Goal: Information Seeking & Learning: Learn about a topic

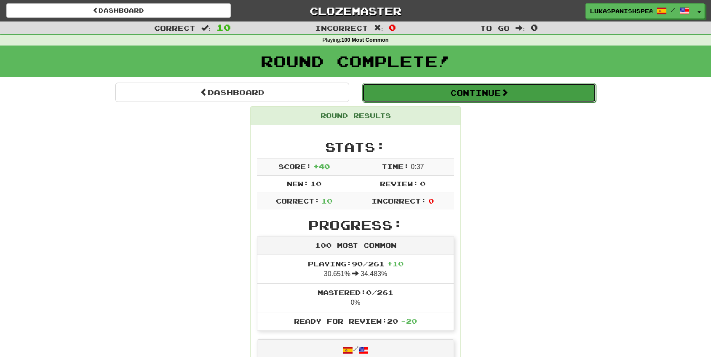
click at [521, 98] on button "Continue" at bounding box center [479, 92] width 234 height 19
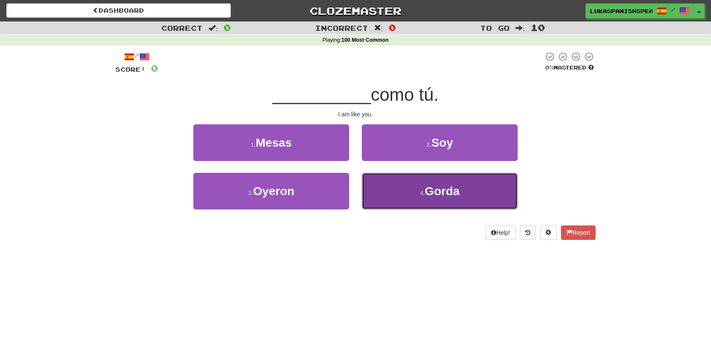
click at [407, 198] on button "4 . [GEOGRAPHIC_DATA]" at bounding box center [440, 191] width 156 height 37
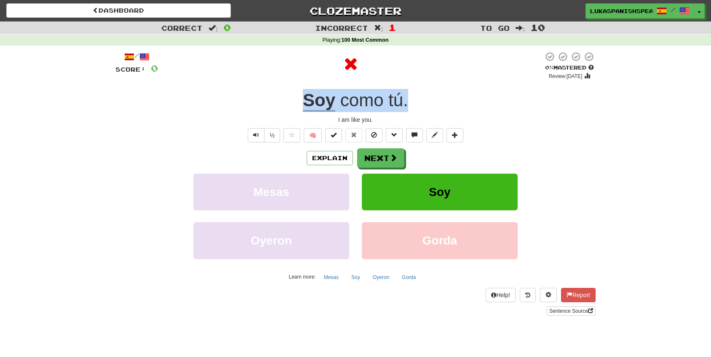
drag, startPoint x: 294, startPoint y: 101, endPoint x: 410, endPoint y: 102, distance: 115.9
click at [410, 102] on div "Soy como tú ." at bounding box center [355, 100] width 480 height 23
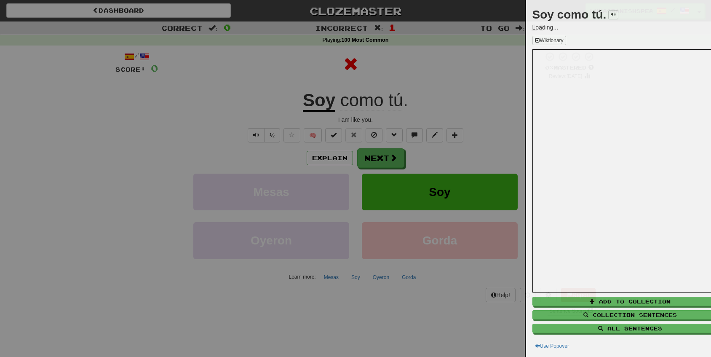
click at [388, 167] on div at bounding box center [355, 178] width 711 height 357
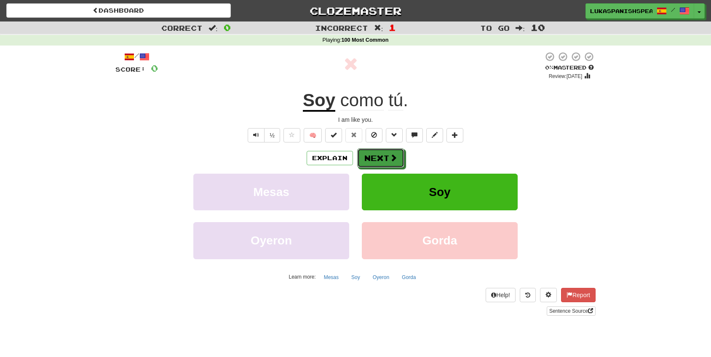
click at [383, 160] on button "Next" at bounding box center [380, 157] width 47 height 19
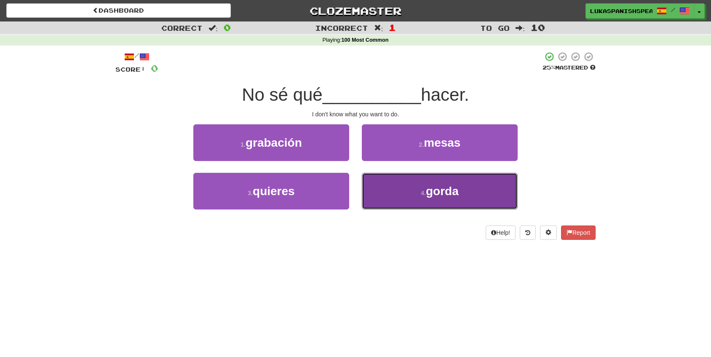
click at [511, 203] on button "4 . [GEOGRAPHIC_DATA]" at bounding box center [440, 191] width 156 height 37
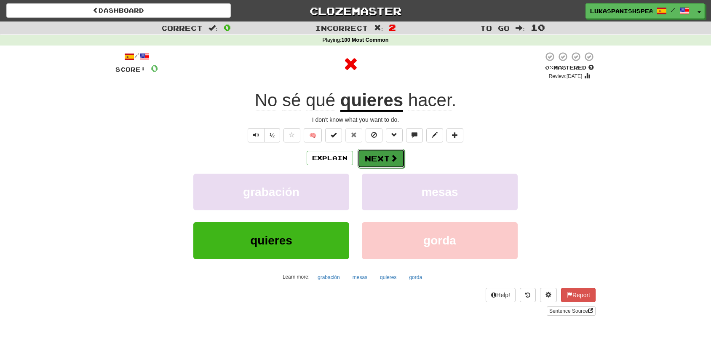
click at [391, 157] on span at bounding box center [394, 158] width 8 height 8
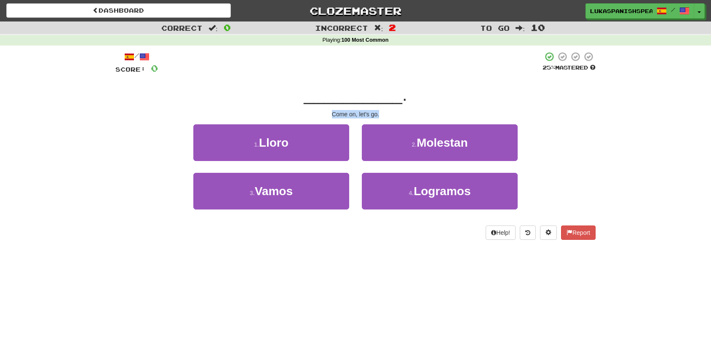
drag, startPoint x: 326, startPoint y: 112, endPoint x: 387, endPoint y: 112, distance: 61.1
click at [387, 112] on div "Come on, let's go." at bounding box center [355, 114] width 480 height 8
click at [390, 112] on div "Come on, let's go." at bounding box center [355, 114] width 480 height 8
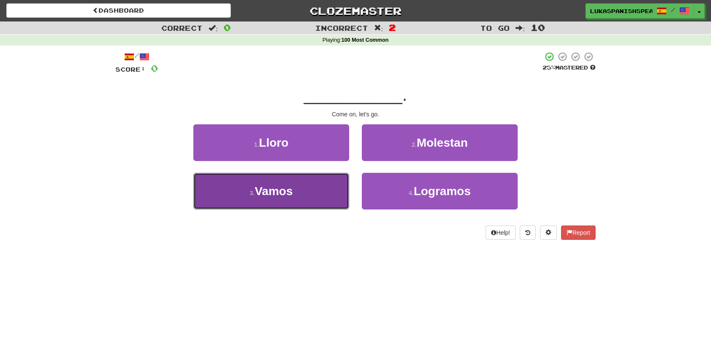
click at [291, 199] on button "3 . Vamos" at bounding box center [271, 191] width 156 height 37
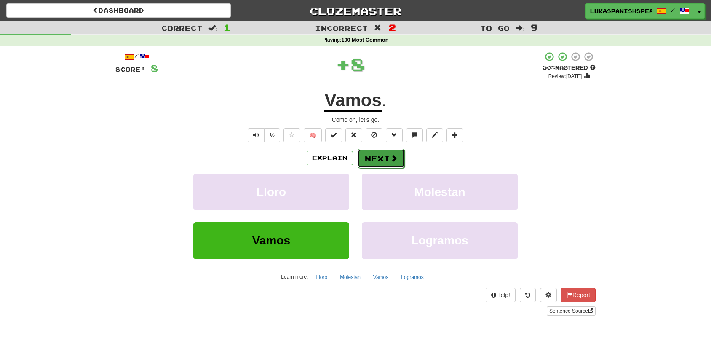
click at [382, 157] on button "Next" at bounding box center [381, 158] width 47 height 19
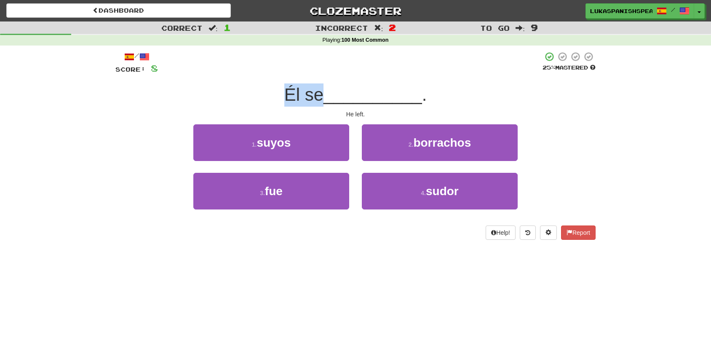
drag, startPoint x: 266, startPoint y: 95, endPoint x: 318, endPoint y: 92, distance: 52.3
click at [318, 92] on div "Él se __________ ." at bounding box center [355, 94] width 480 height 23
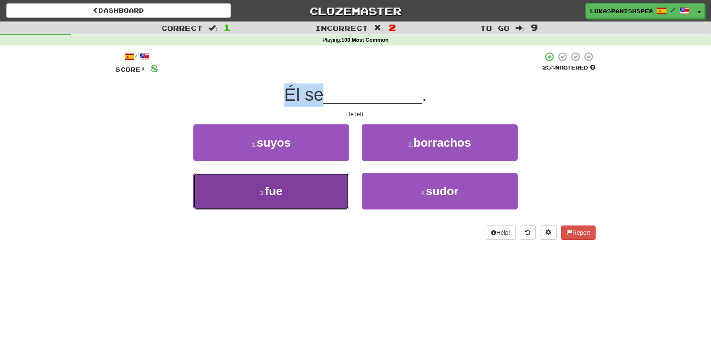
click at [306, 203] on button "3 . fue" at bounding box center [271, 191] width 156 height 37
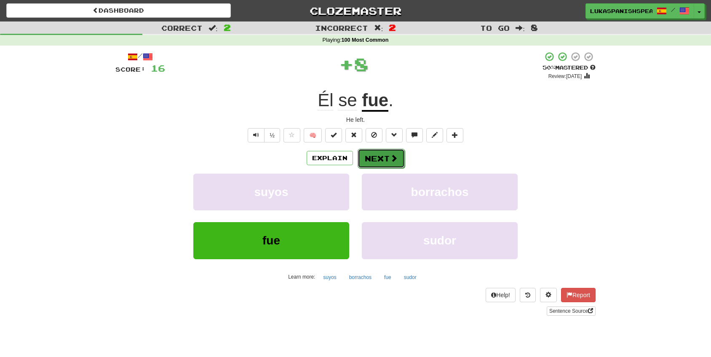
click at [391, 162] on span at bounding box center [394, 158] width 8 height 8
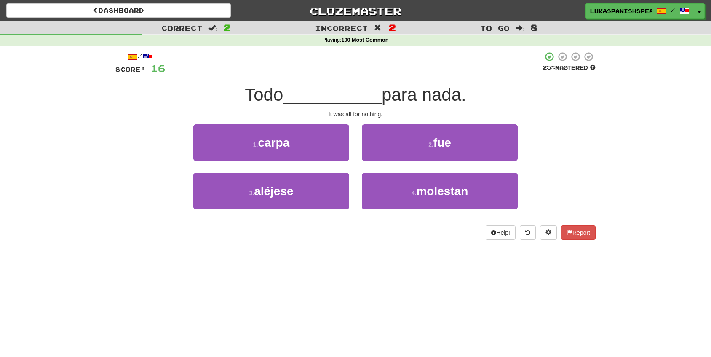
drag, startPoint x: 236, startPoint y: 96, endPoint x: 480, endPoint y: 95, distance: 243.9
click at [480, 95] on div "Todo __________ para nada." at bounding box center [355, 94] width 480 height 23
click at [503, 91] on div "Todo __________ para nada." at bounding box center [355, 94] width 480 height 23
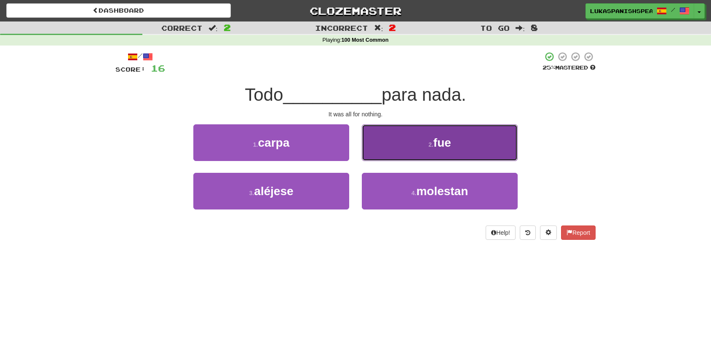
click at [487, 142] on button "2 . fue" at bounding box center [440, 142] width 156 height 37
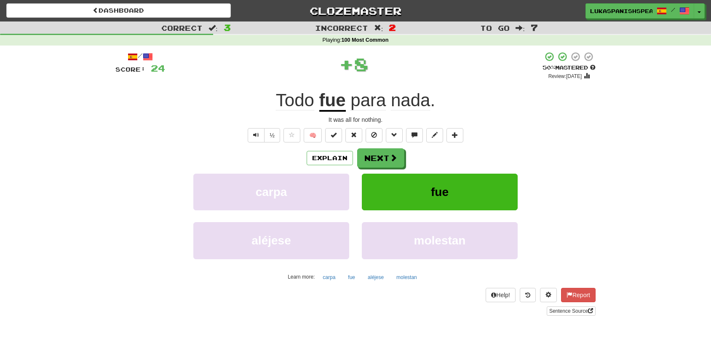
click at [330, 96] on u "fue" at bounding box center [332, 100] width 27 height 21
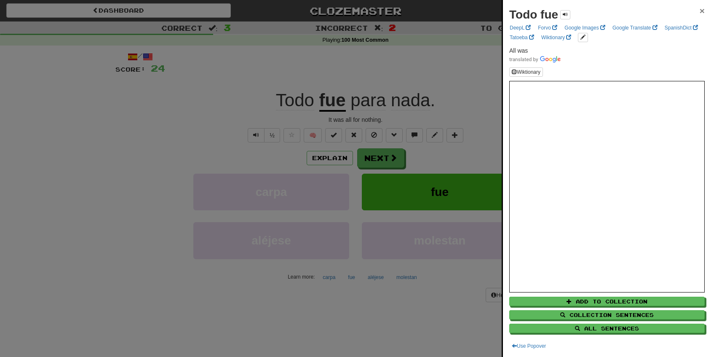
click at [700, 12] on span "×" at bounding box center [702, 11] width 5 height 10
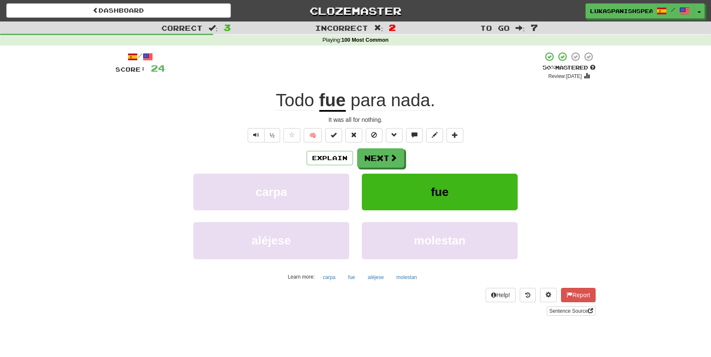
click at [564, 96] on div "Todo fue para nada ." at bounding box center [355, 100] width 480 height 23
click at [476, 179] on button "fue" at bounding box center [440, 192] width 156 height 37
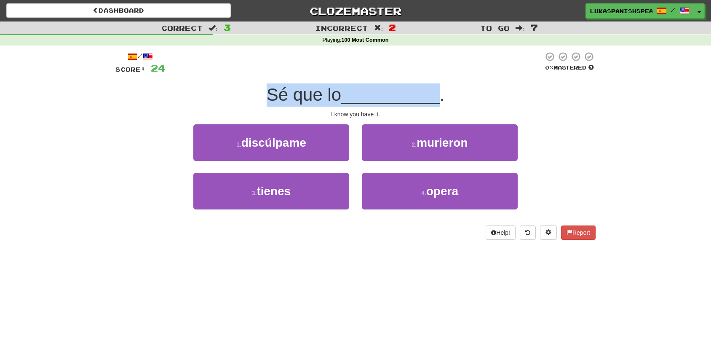
drag, startPoint x: 254, startPoint y: 92, endPoint x: 444, endPoint y: 95, distance: 190.4
click at [444, 95] on div "Sé que lo __________ ." at bounding box center [355, 94] width 480 height 23
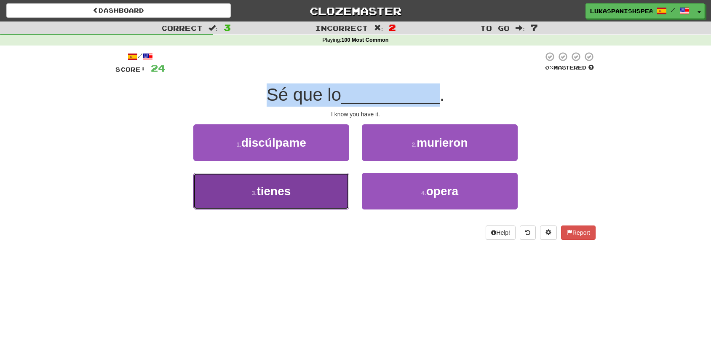
click at [316, 177] on button "3 . tienes" at bounding box center [271, 191] width 156 height 37
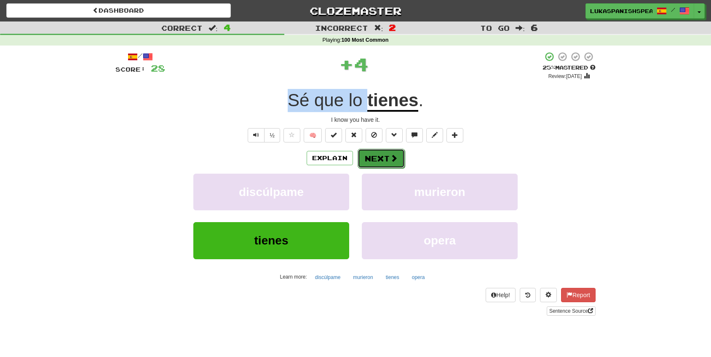
click at [401, 149] on button "Next" at bounding box center [381, 158] width 47 height 19
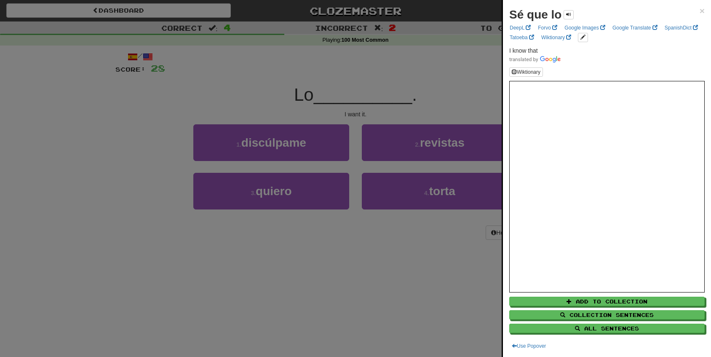
click at [414, 60] on div at bounding box center [355, 178] width 711 height 357
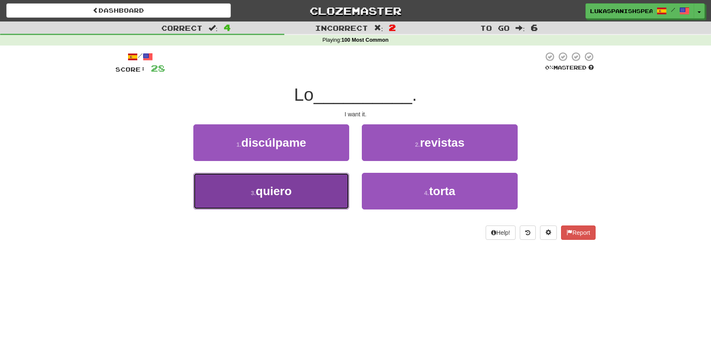
click at [293, 195] on button "3 . quiero" at bounding box center [271, 191] width 156 height 37
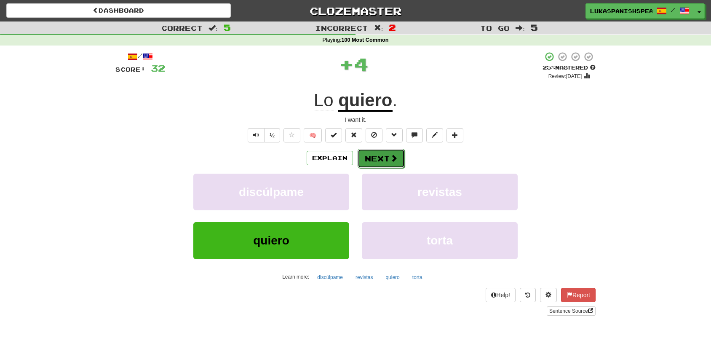
click at [399, 166] on button "Next" at bounding box center [381, 158] width 47 height 19
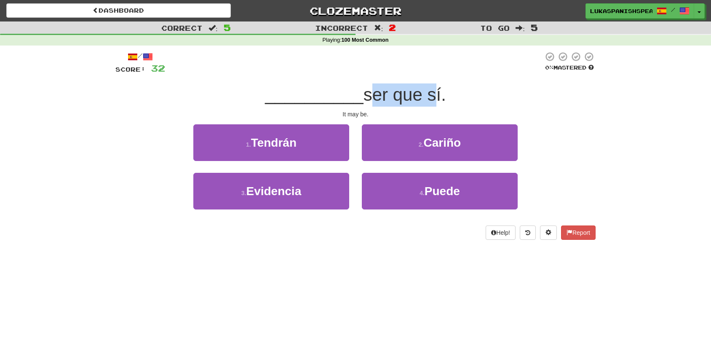
drag, startPoint x: 365, startPoint y: 98, endPoint x: 431, endPoint y: 101, distance: 65.8
click at [431, 101] on span "ser que sí." at bounding box center [405, 95] width 83 height 20
click at [459, 103] on div "__________ ser que sí." at bounding box center [355, 94] width 480 height 23
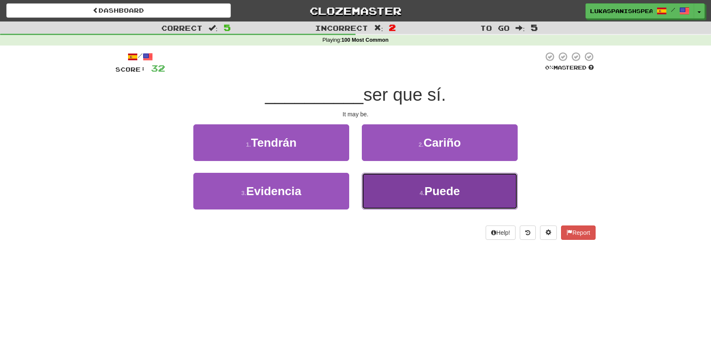
click at [452, 188] on span "Puede" at bounding box center [442, 191] width 35 height 13
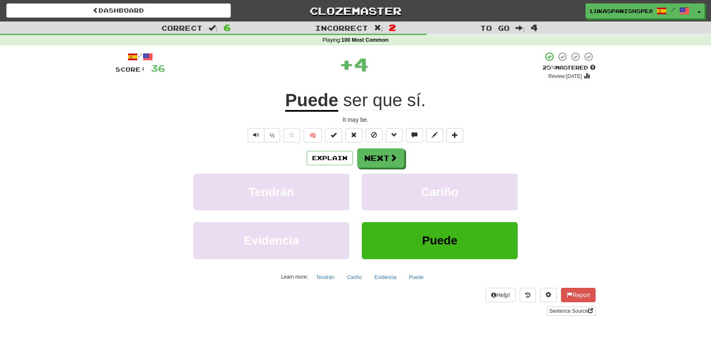
click at [317, 102] on u "Puede" at bounding box center [311, 100] width 53 height 21
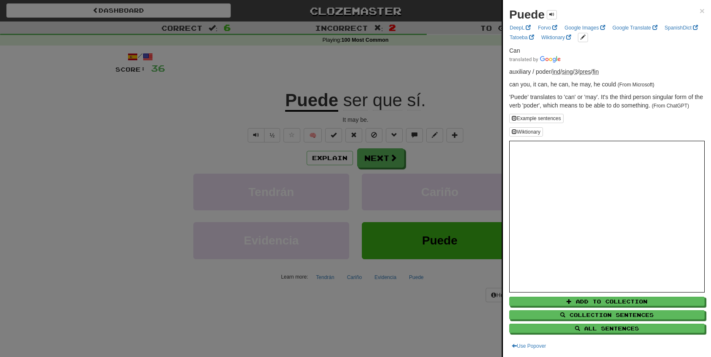
click at [699, 11] on div "Puede × DeepL Forvo Google Images Google Translate SpanishDict Tatoeba Wiktiona…" at bounding box center [607, 178] width 208 height 357
click at [700, 9] on span "×" at bounding box center [702, 11] width 5 height 10
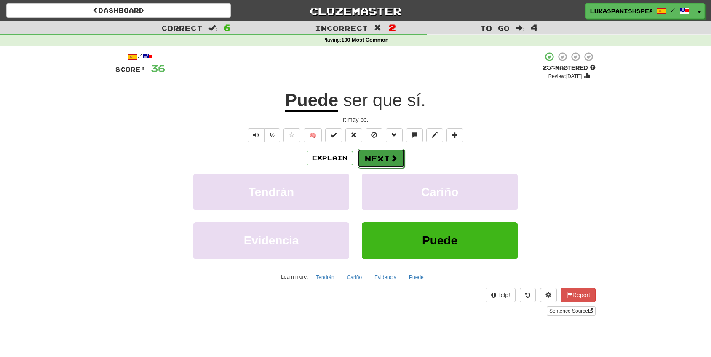
click at [395, 164] on button "Next" at bounding box center [381, 158] width 47 height 19
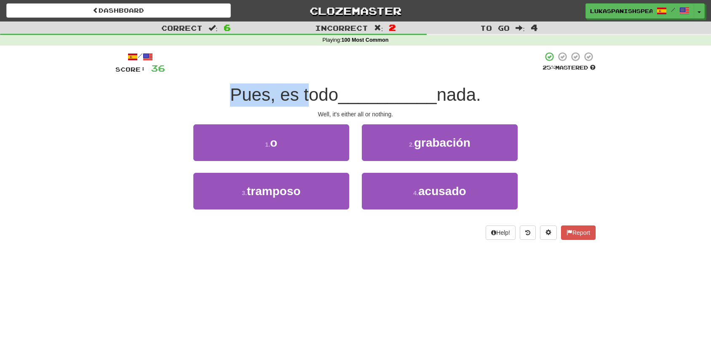
drag, startPoint x: 224, startPoint y: 96, endPoint x: 308, endPoint y: 94, distance: 83.9
click at [303, 95] on div "Pues, es todo __________ nada." at bounding box center [355, 94] width 480 height 23
click at [331, 94] on span "Pues, es todo" at bounding box center [284, 95] width 108 height 20
drag, startPoint x: 297, startPoint y: 90, endPoint x: 323, endPoint y: 90, distance: 26.1
click at [323, 90] on span "Pues, es todo" at bounding box center [284, 95] width 108 height 20
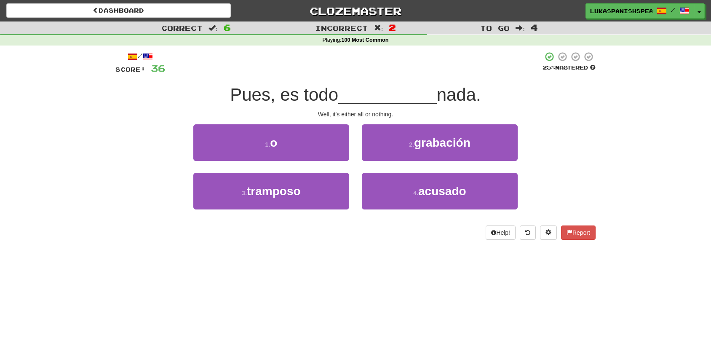
click at [338, 101] on span "__________" at bounding box center [387, 95] width 99 height 20
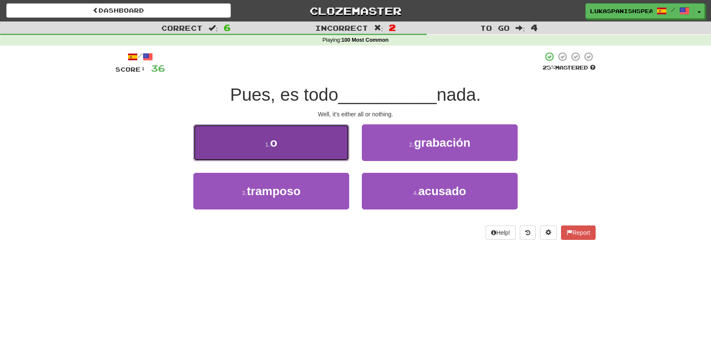
click at [297, 142] on button "1 . o" at bounding box center [271, 142] width 156 height 37
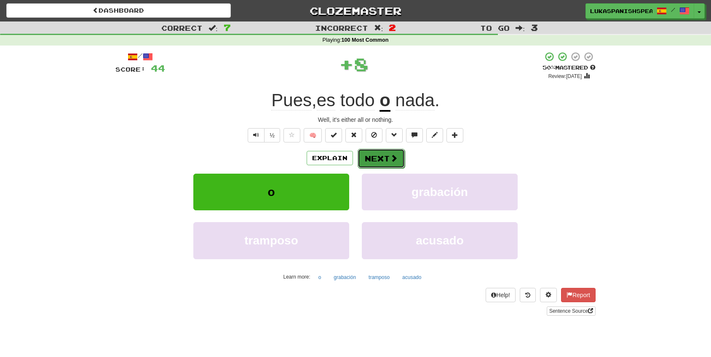
click at [372, 157] on button "Next" at bounding box center [381, 158] width 47 height 19
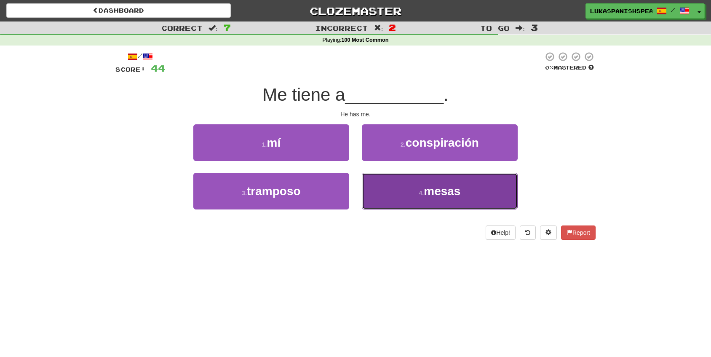
click at [458, 191] on span "mesas" at bounding box center [442, 191] width 37 height 13
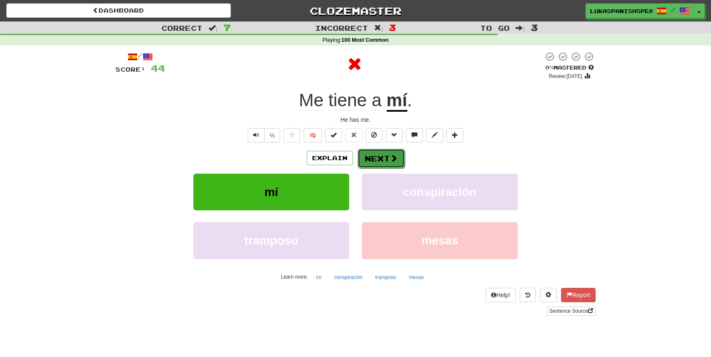
click at [380, 155] on button "Next" at bounding box center [381, 158] width 47 height 19
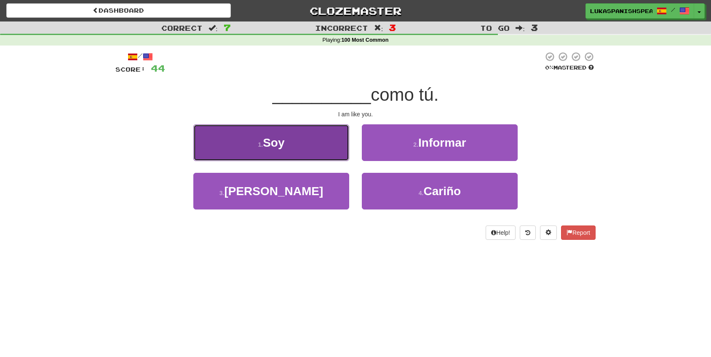
click at [313, 149] on button "1 . Soy" at bounding box center [271, 142] width 156 height 37
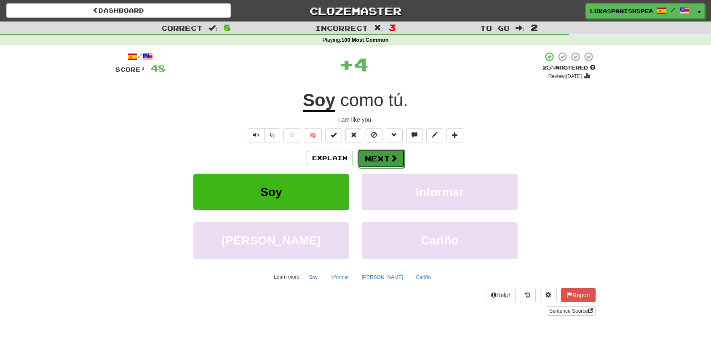
click at [403, 167] on button "Next" at bounding box center [381, 158] width 47 height 19
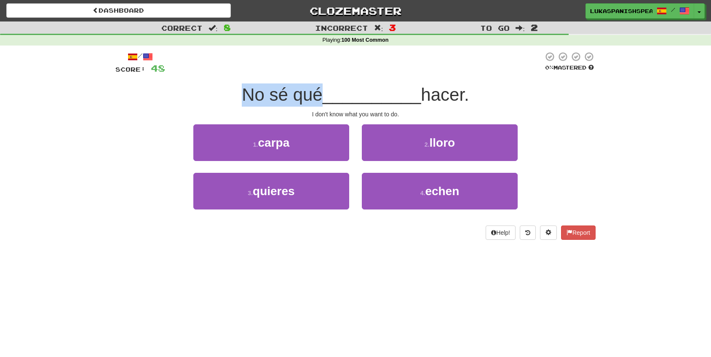
drag, startPoint x: 242, startPoint y: 96, endPoint x: 317, endPoint y: 96, distance: 75.4
click at [317, 96] on span "No sé qué" at bounding box center [282, 95] width 80 height 20
click at [273, 99] on span "No sé qué" at bounding box center [282, 95] width 80 height 20
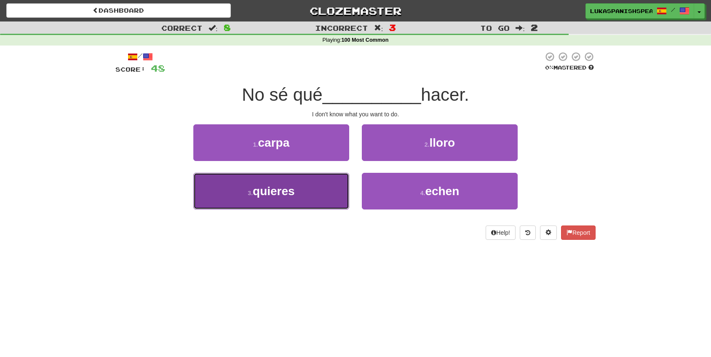
click at [316, 190] on button "3 . quieres" at bounding box center [271, 191] width 156 height 37
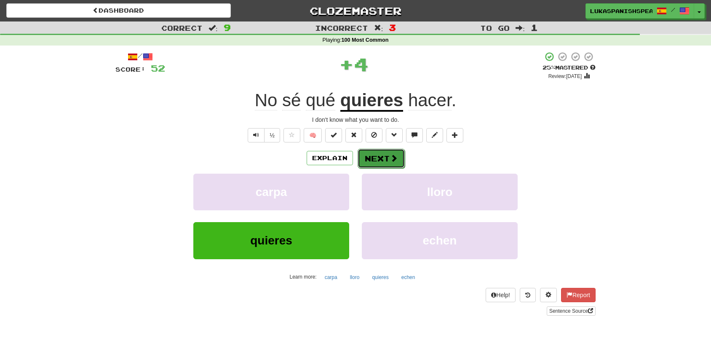
click at [389, 150] on button "Next" at bounding box center [381, 158] width 47 height 19
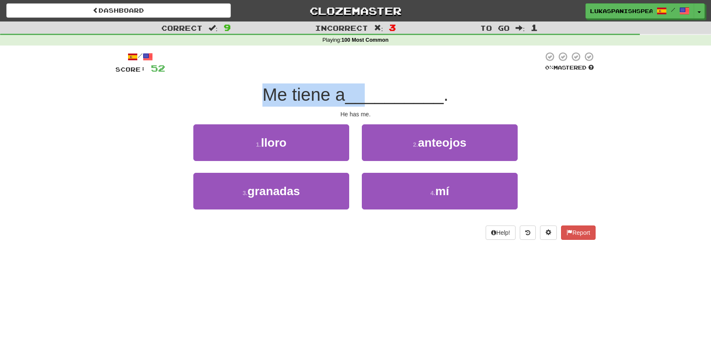
drag, startPoint x: 242, startPoint y: 95, endPoint x: 364, endPoint y: 99, distance: 121.4
click at [364, 99] on div "Me tiene a __________ ." at bounding box center [355, 94] width 480 height 23
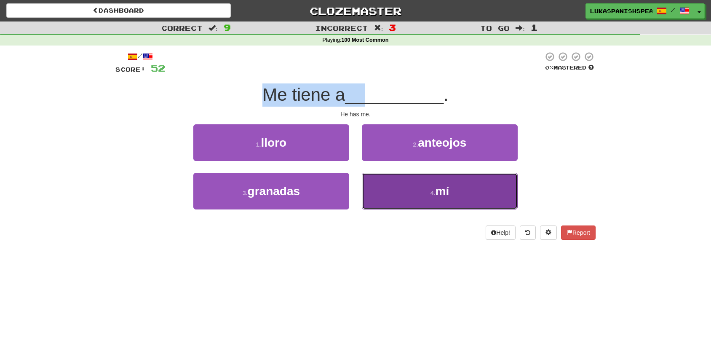
click at [432, 185] on button "4 . mí" at bounding box center [440, 191] width 156 height 37
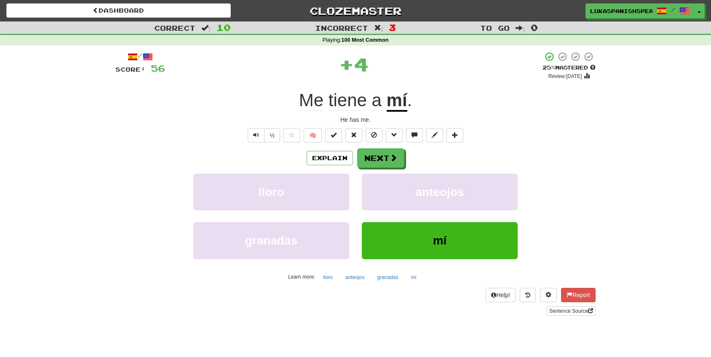
click at [380, 147] on div "/ Score: 56 + 4 25 % Mastered Review: [DATE] Me tiene a mí . He has me. ½ 🧠 Exp…" at bounding box center [355, 183] width 480 height 264
click at [381, 149] on button "Next" at bounding box center [381, 158] width 47 height 19
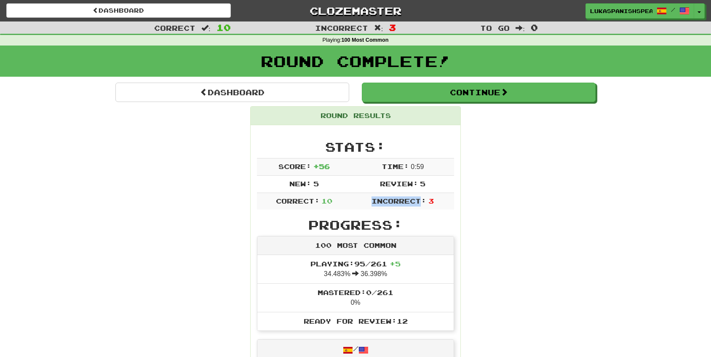
drag, startPoint x: 374, startPoint y: 200, endPoint x: 420, endPoint y: 200, distance: 46.8
click at [420, 200] on span "Incorrect:" at bounding box center [399, 201] width 55 height 8
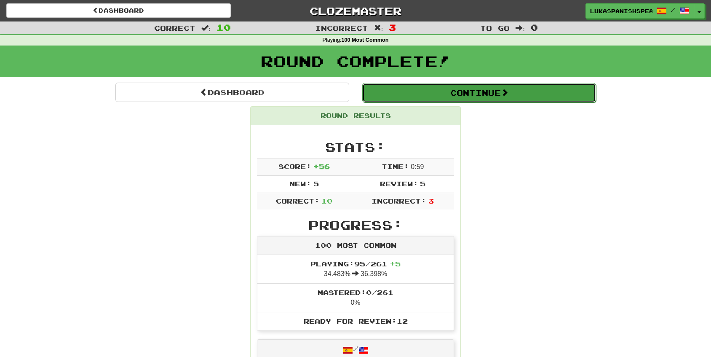
click at [444, 93] on button "Continue" at bounding box center [479, 92] width 234 height 19
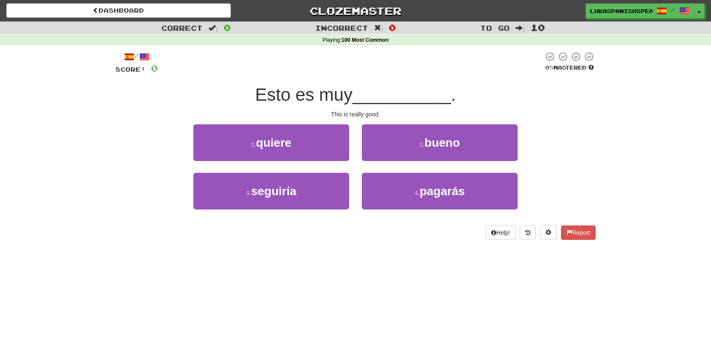
drag, startPoint x: 249, startPoint y: 91, endPoint x: 359, endPoint y: 93, distance: 110.0
click at [359, 93] on div "Esto es muy __________ ." at bounding box center [355, 94] width 480 height 23
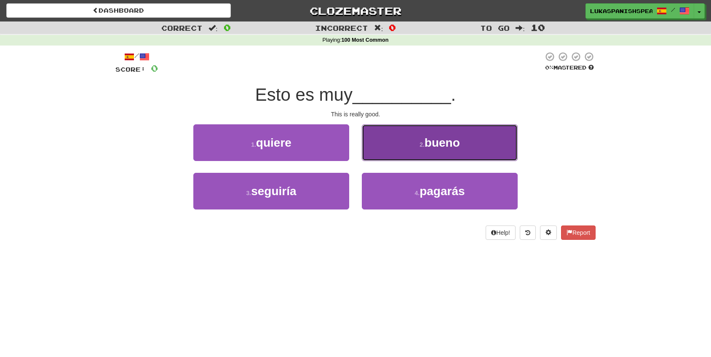
click at [378, 146] on button "2 . bueno" at bounding box center [440, 142] width 156 height 37
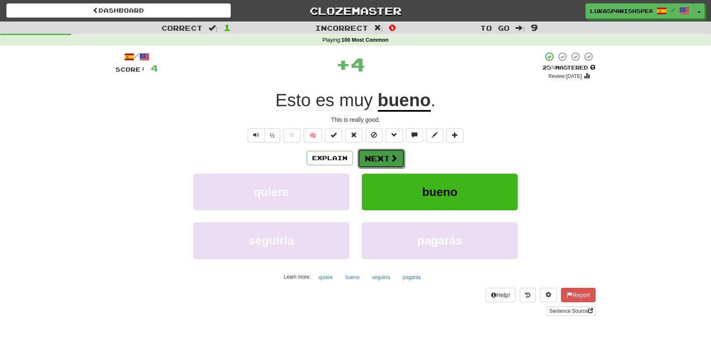
click at [393, 157] on span at bounding box center [394, 158] width 8 height 8
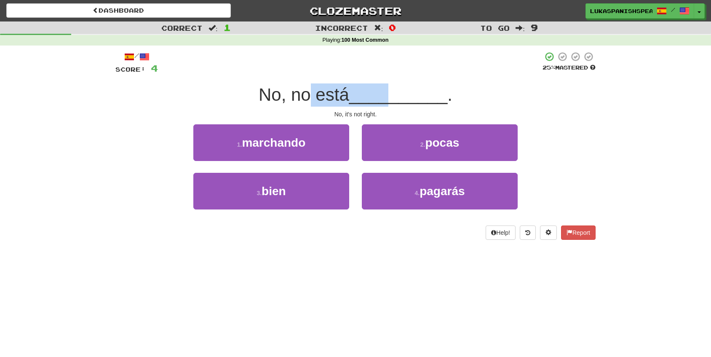
click at [390, 88] on div "No, no está __________ ." at bounding box center [355, 94] width 480 height 23
click at [291, 89] on span "No, no está" at bounding box center [304, 95] width 91 height 20
drag, startPoint x: 247, startPoint y: 85, endPoint x: 347, endPoint y: 91, distance: 100.0
click at [343, 90] on div "No, no está __________ ." at bounding box center [355, 94] width 480 height 23
click at [341, 94] on span "No, no está" at bounding box center [304, 95] width 91 height 20
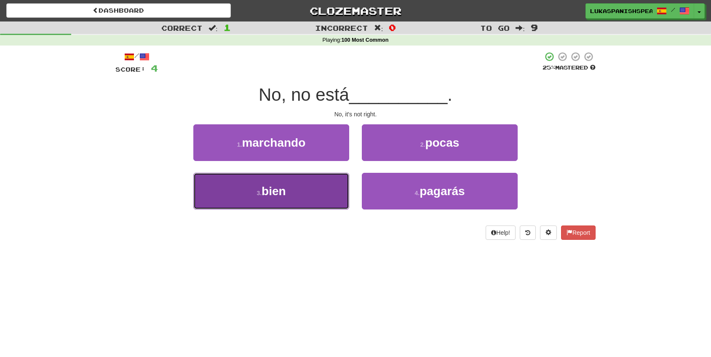
click at [284, 186] on span "bien" at bounding box center [274, 191] width 24 height 13
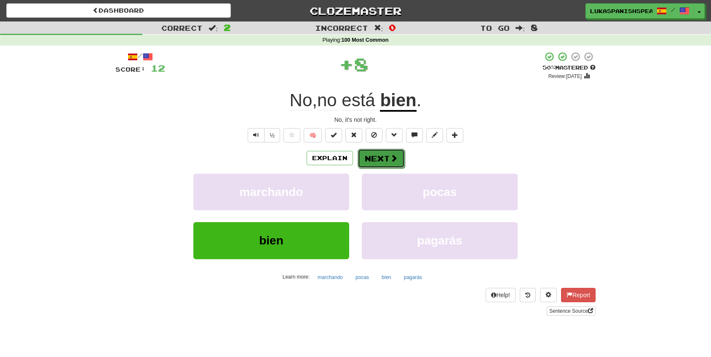
click at [386, 152] on button "Next" at bounding box center [381, 158] width 47 height 19
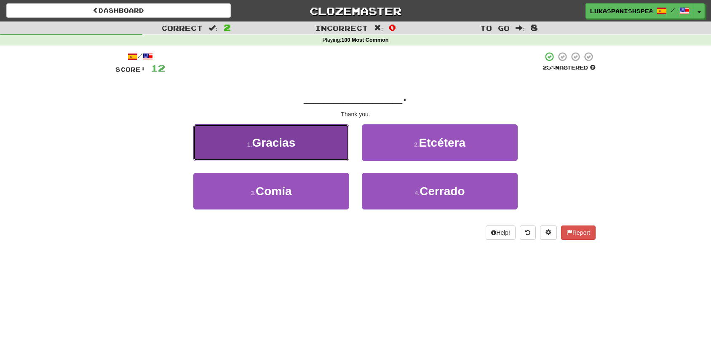
click at [293, 145] on span "Gracias" at bounding box center [273, 142] width 43 height 13
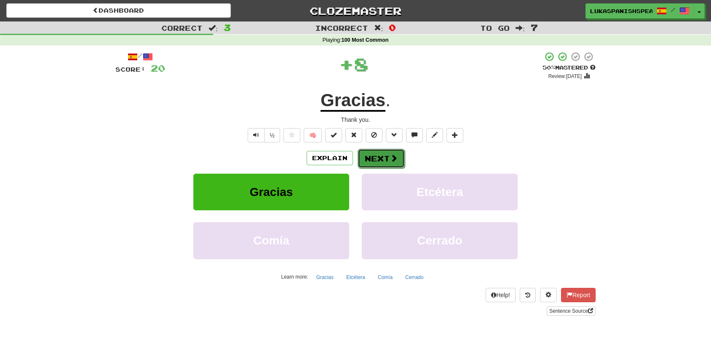
click at [368, 159] on button "Next" at bounding box center [381, 158] width 47 height 19
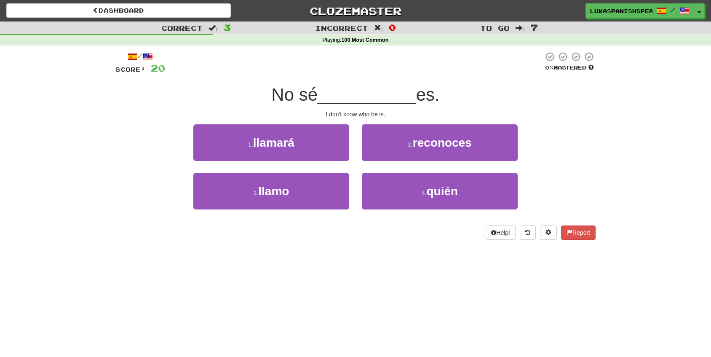
drag, startPoint x: 259, startPoint y: 94, endPoint x: 447, endPoint y: 96, distance: 187.0
click at [447, 96] on div "No sé __________ es." at bounding box center [355, 94] width 480 height 23
click at [477, 91] on div "No sé __________ es." at bounding box center [355, 94] width 480 height 23
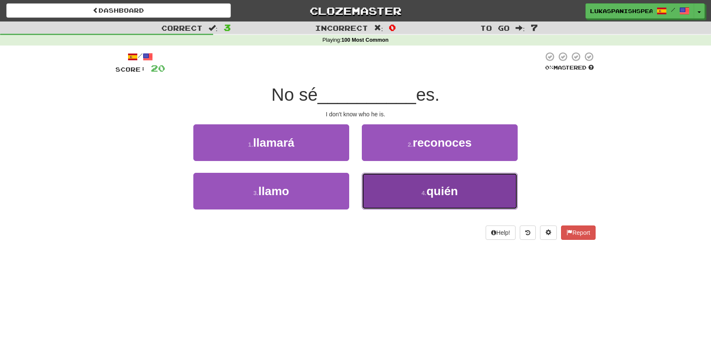
click at [467, 187] on button "4 . quién" at bounding box center [440, 191] width 156 height 37
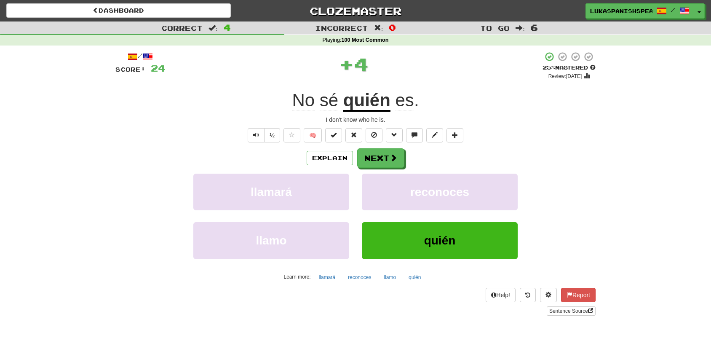
click at [368, 104] on u "quién" at bounding box center [366, 100] width 47 height 21
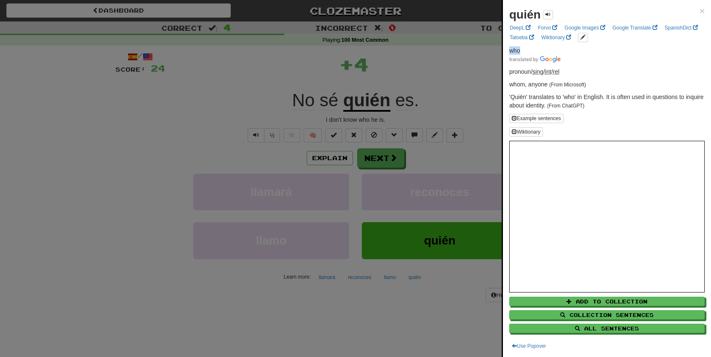
drag, startPoint x: 506, startPoint y: 49, endPoint x: 541, endPoint y: 49, distance: 34.5
click at [541, 49] on div "quién × DeepL Forvo Google Images Google Translate SpanishDict Tatoeba Wiktiona…" at bounding box center [607, 178] width 208 height 357
